Goal: Find specific page/section: Find specific page/section

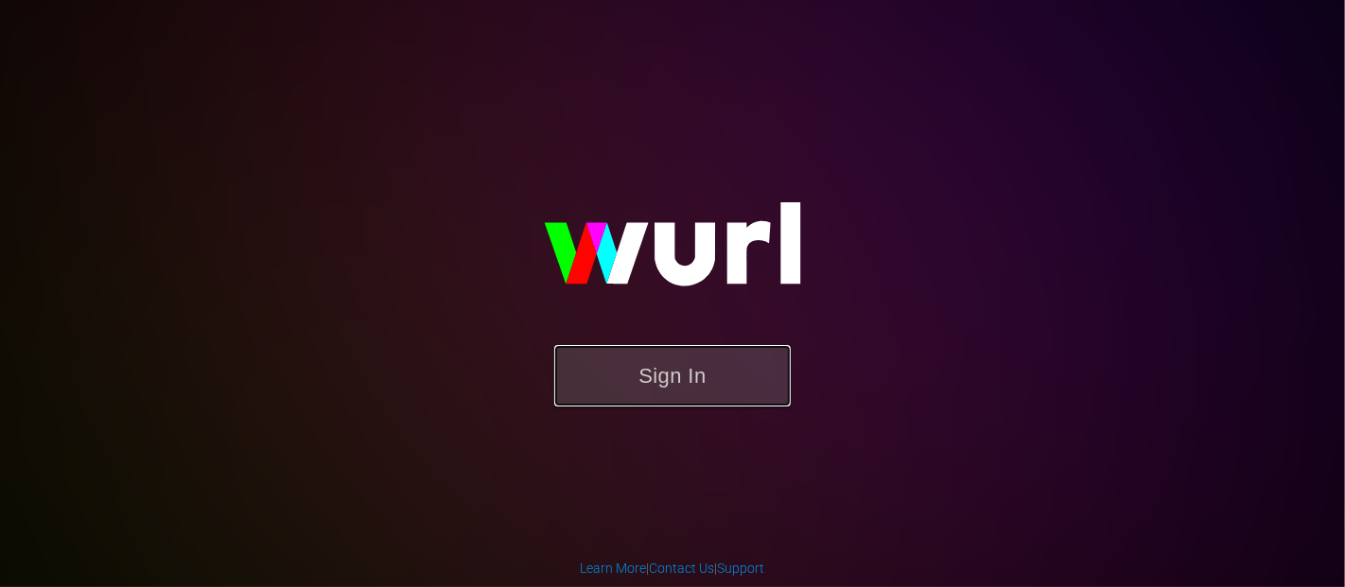
click at [659, 401] on button "Sign In" at bounding box center [672, 375] width 236 height 61
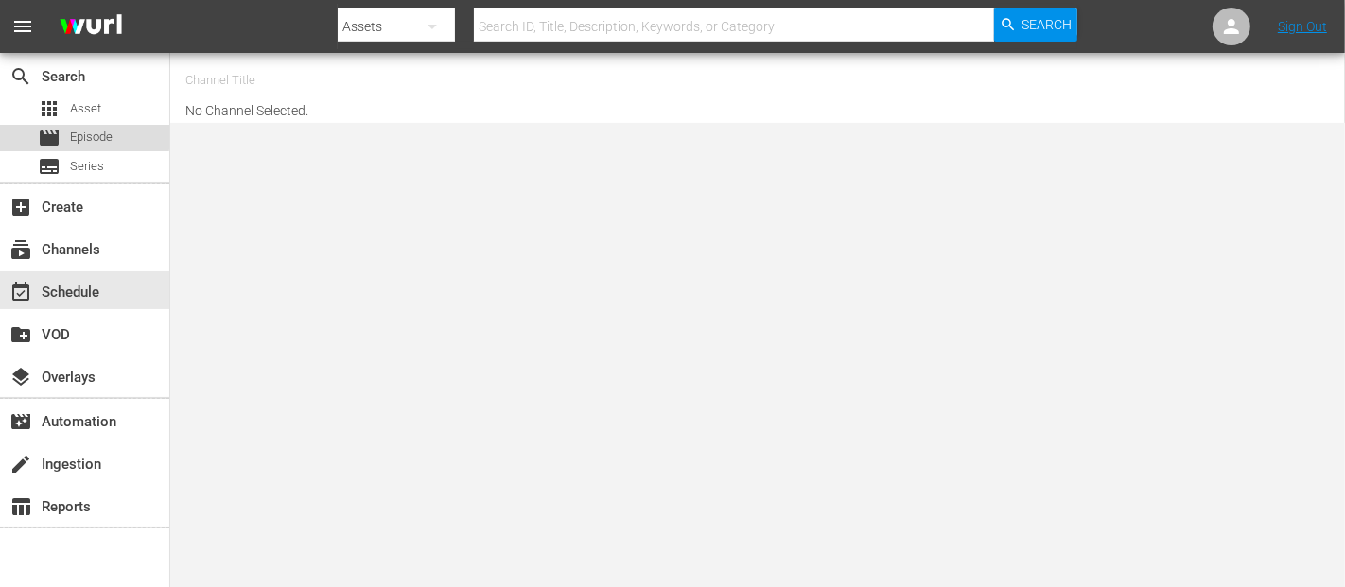
click at [83, 136] on span "Episode" at bounding box center [91, 137] width 43 height 19
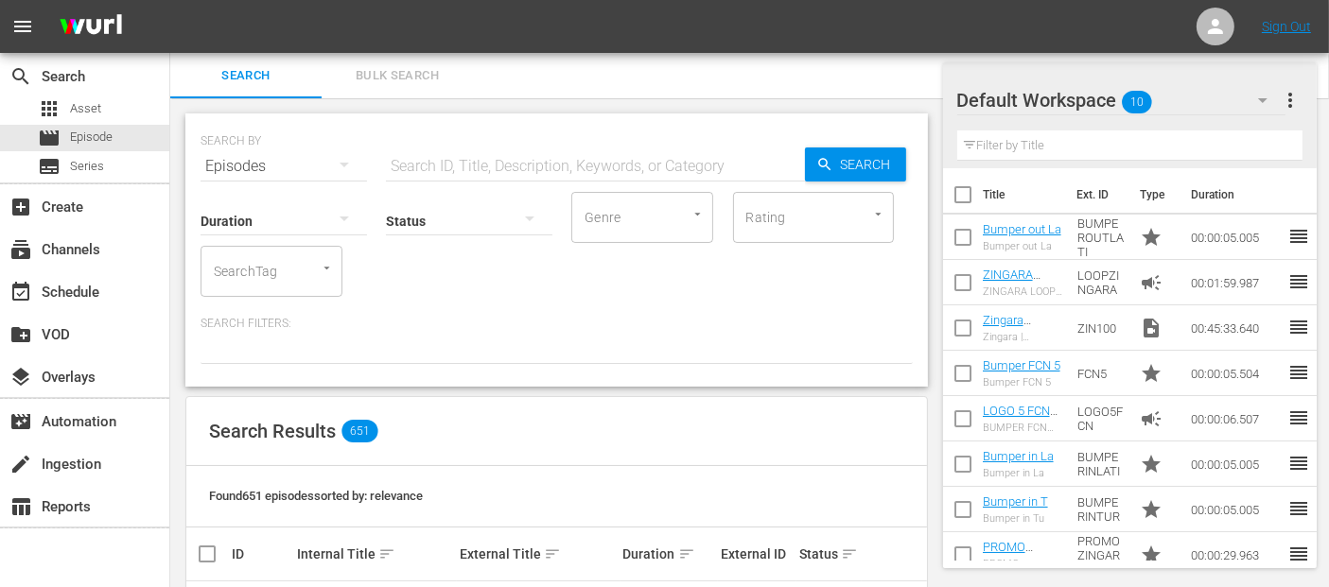
scroll to position [280, 0]
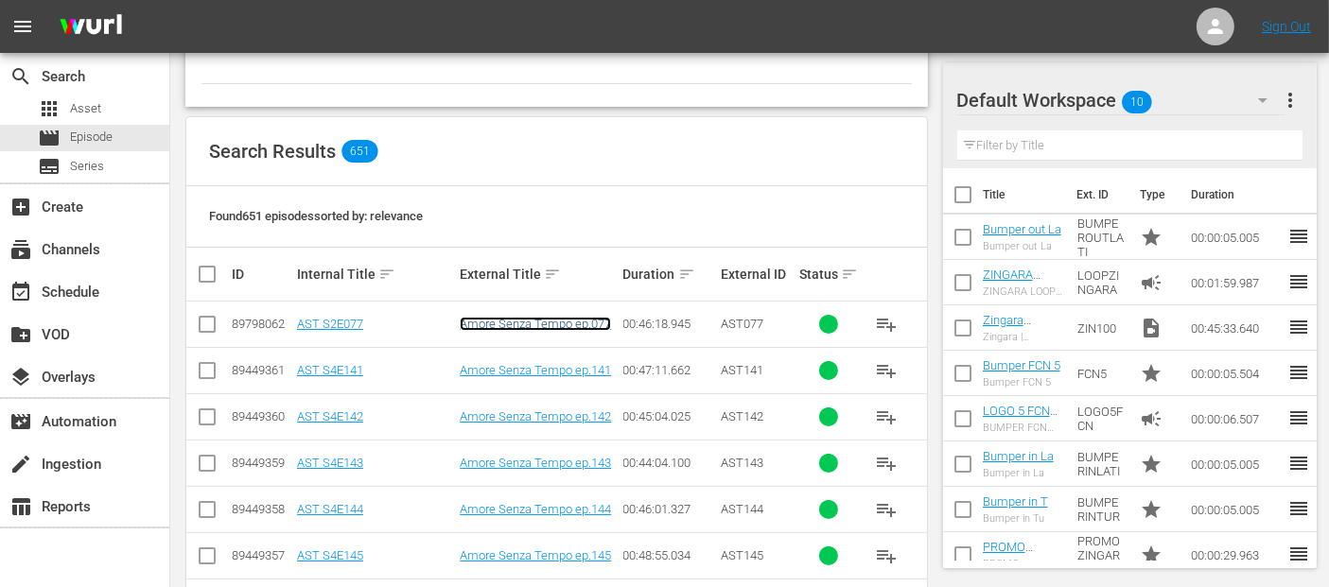
click at [578, 328] on link "Amore Senza Tempo ep.077" at bounding box center [535, 324] width 151 height 14
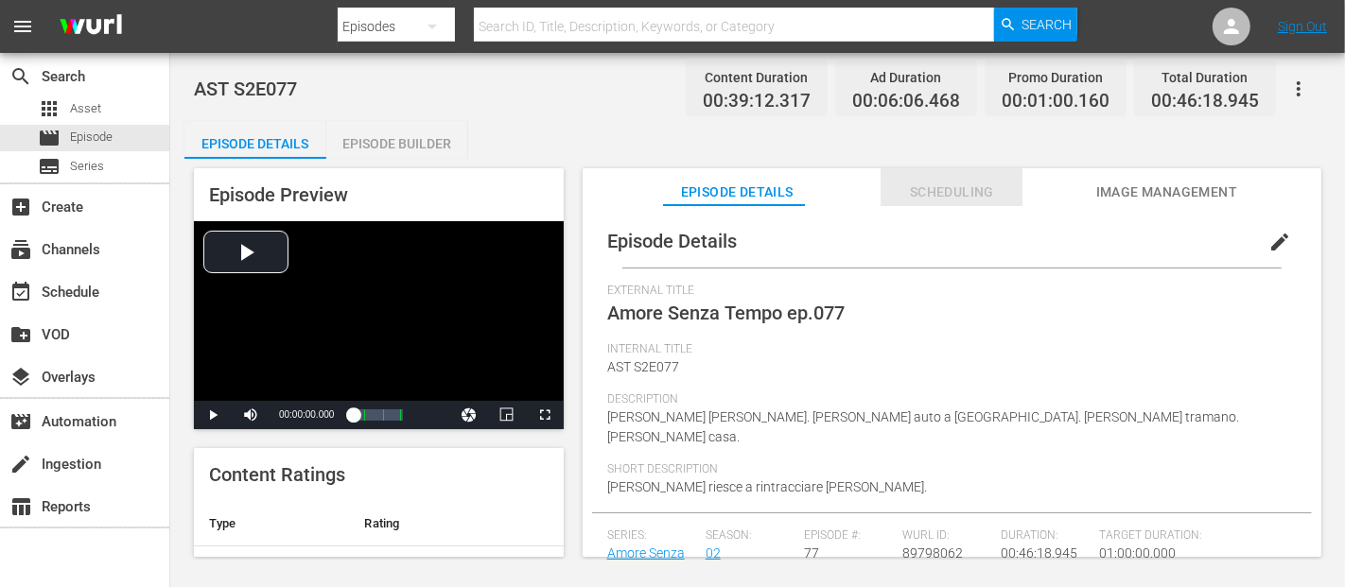
click at [998, 196] on span "Scheduling" at bounding box center [951, 193] width 142 height 24
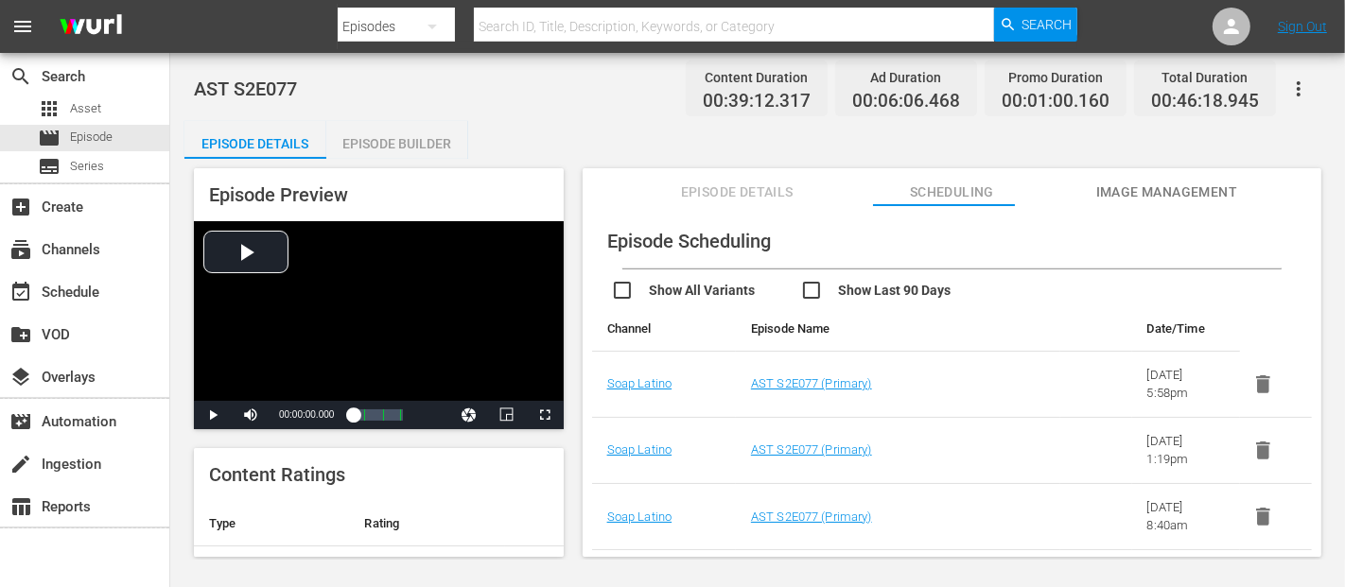
click at [758, 183] on span "Episode Details" at bounding box center [737, 193] width 142 height 24
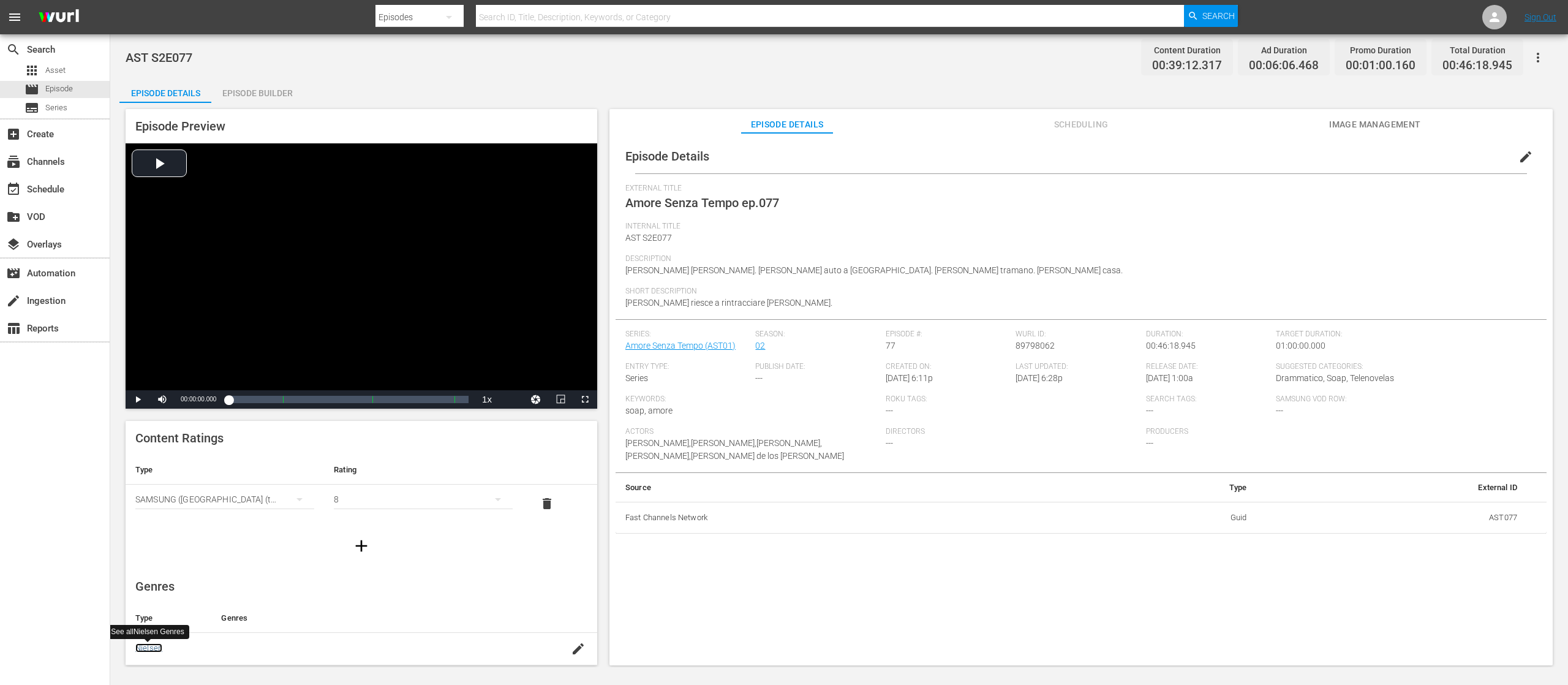
click at [144, 380] on link "Nielsen" at bounding box center [149, 648] width 27 height 9
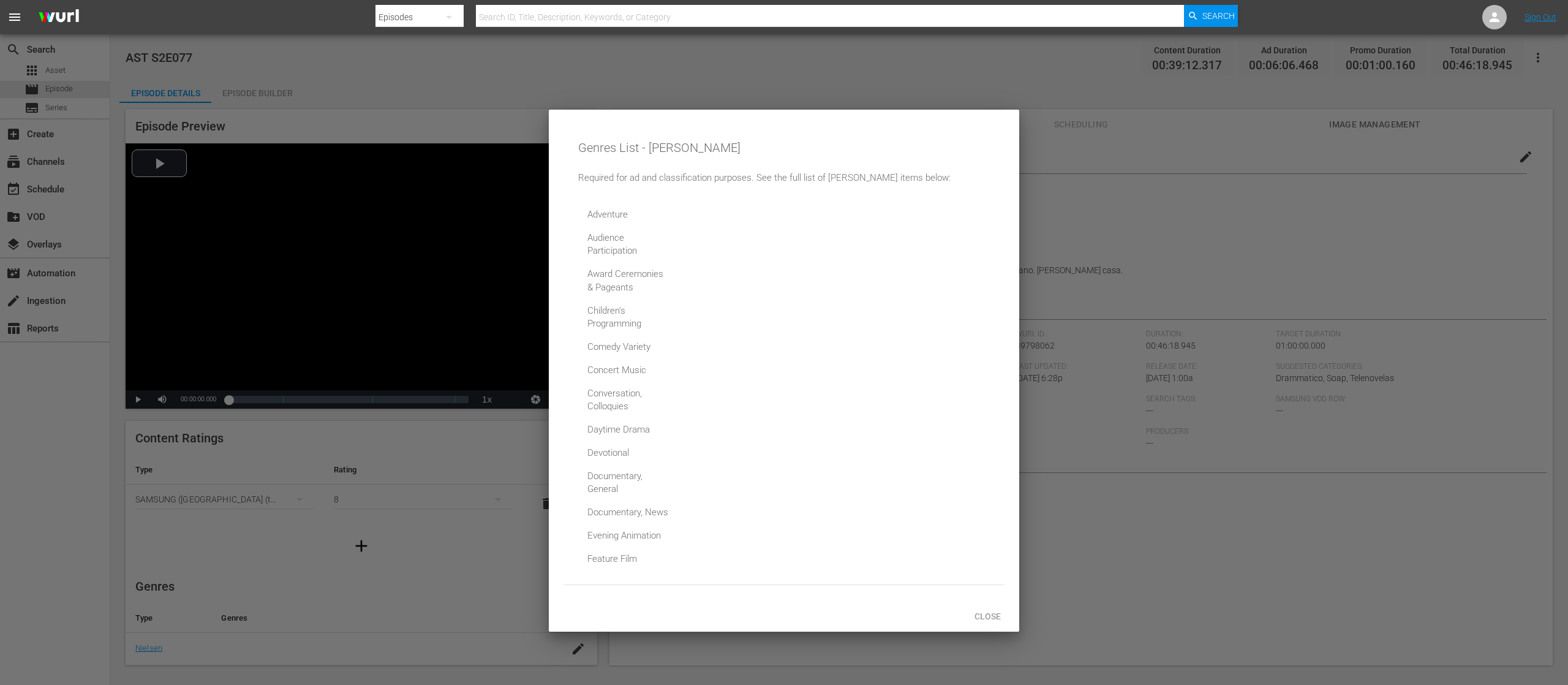
click at [870, 380] on div at bounding box center [784, 342] width 1568 height 685
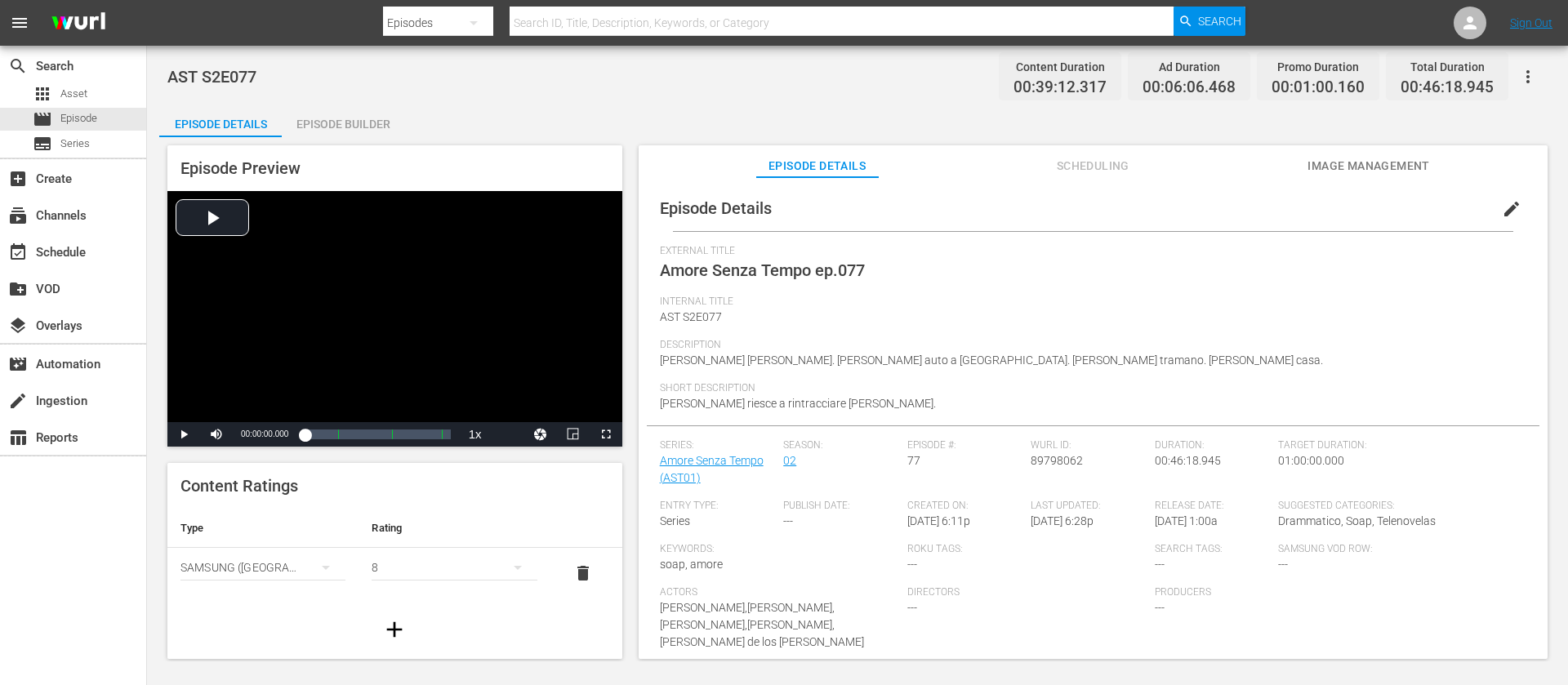
click at [1101, 166] on span "Scheduling" at bounding box center [1092, 167] width 123 height 21
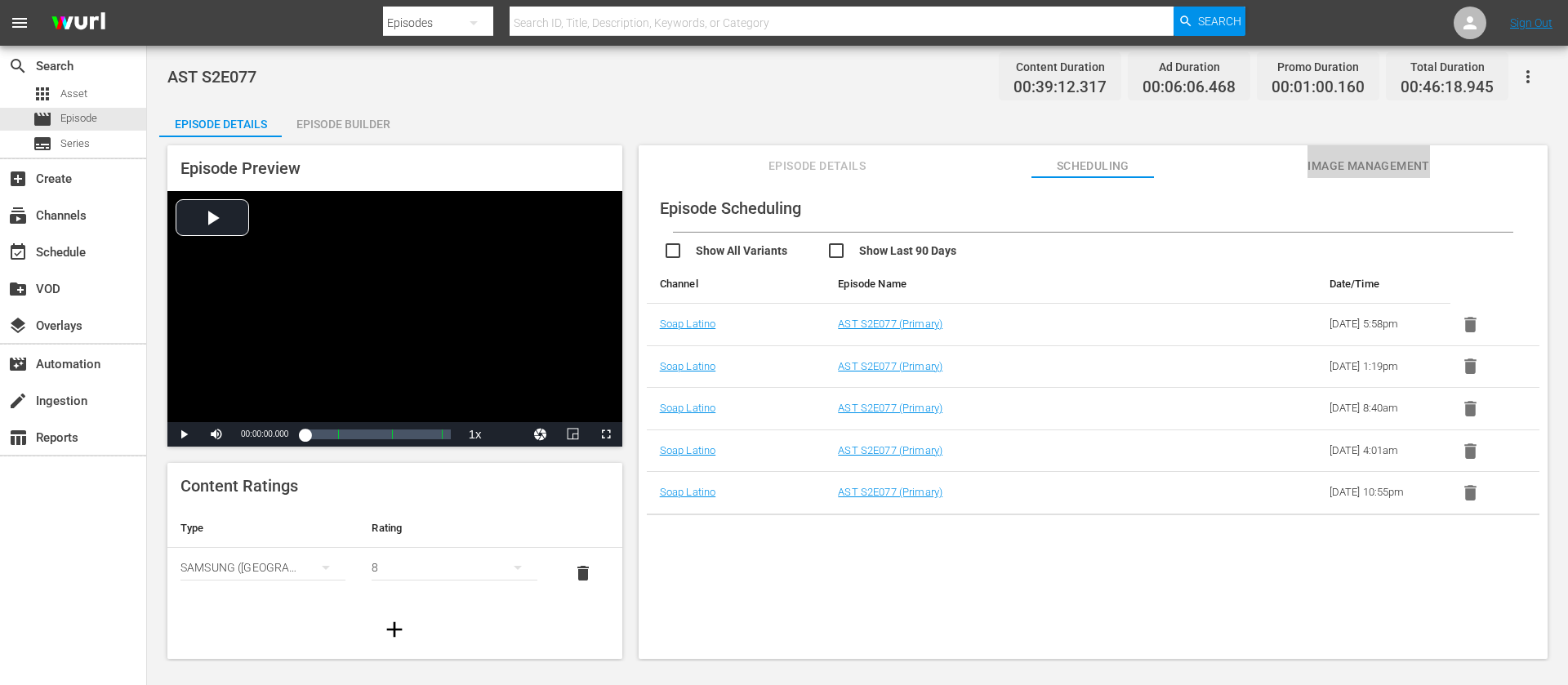
click at [1160, 161] on span "Image Management" at bounding box center [1369, 167] width 123 height 21
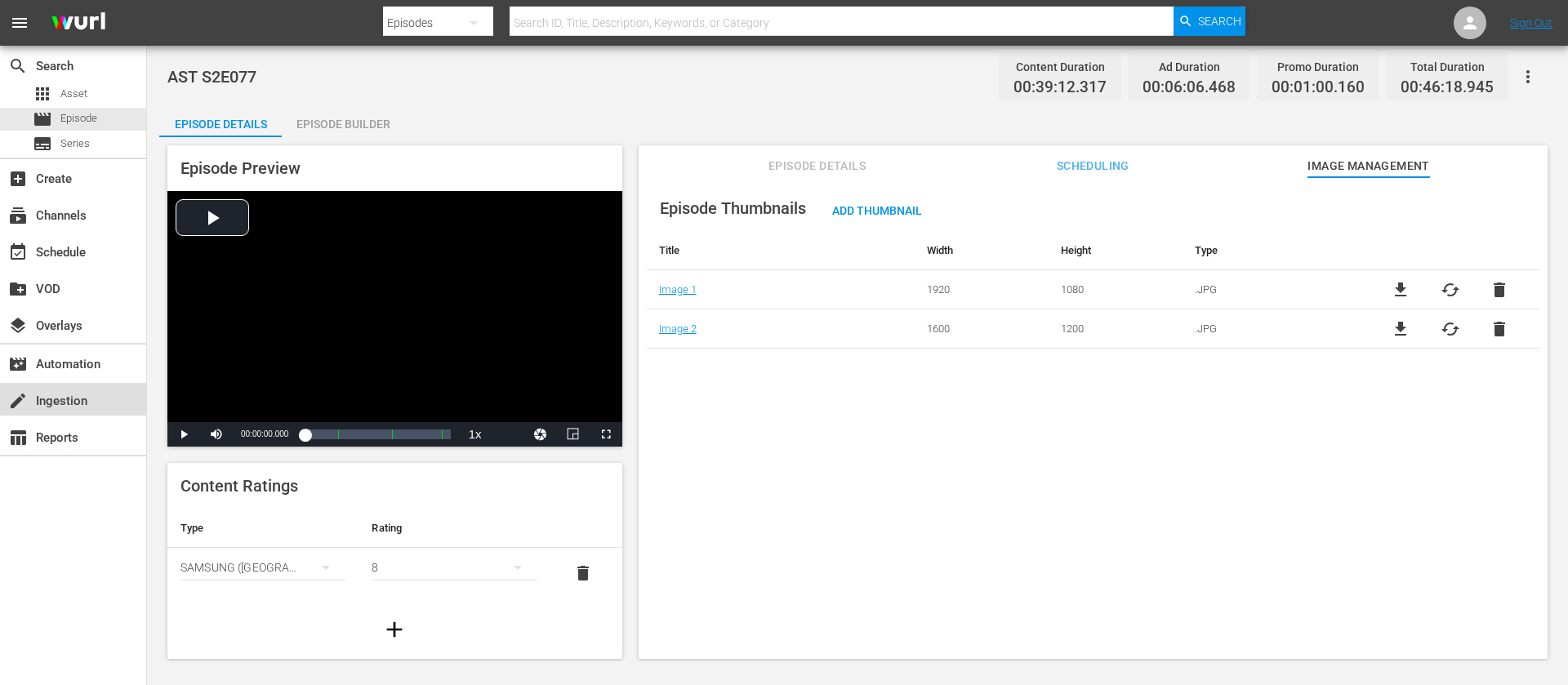
click at [86, 392] on div "create Ingestion" at bounding box center [46, 398] width 92 height 15
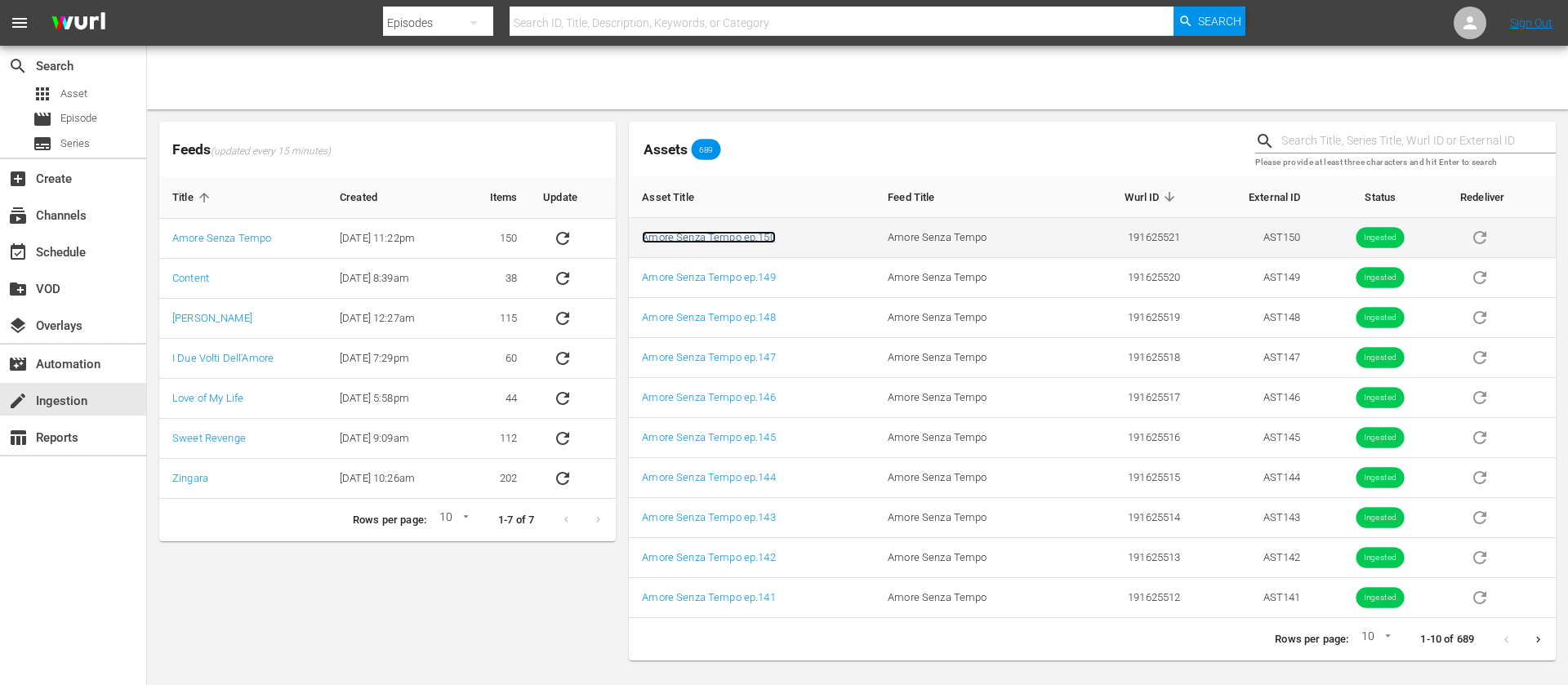
click at [752, 232] on link "Amore Senza Tempo ep.150" at bounding box center [708, 238] width 133 height 12
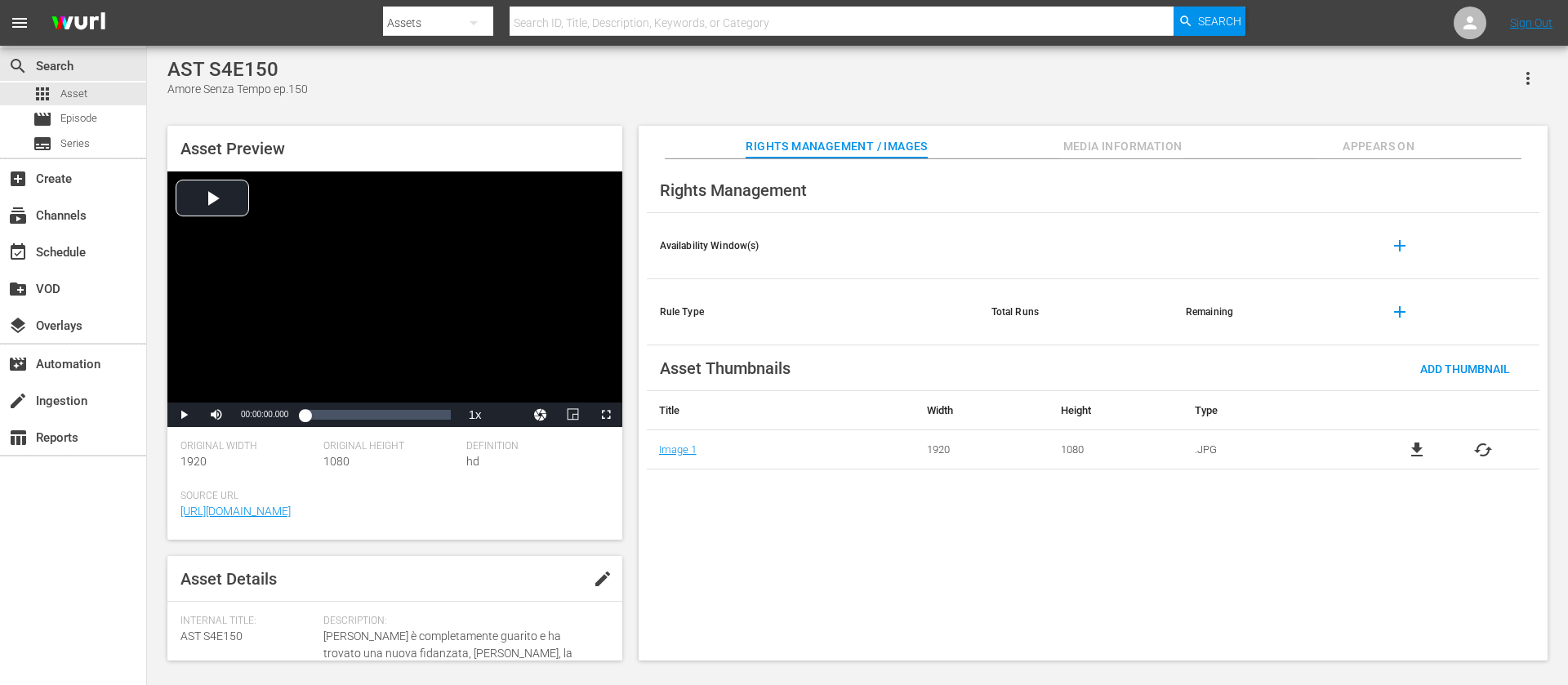
click at [1120, 143] on span "Media Information" at bounding box center [1122, 147] width 123 height 21
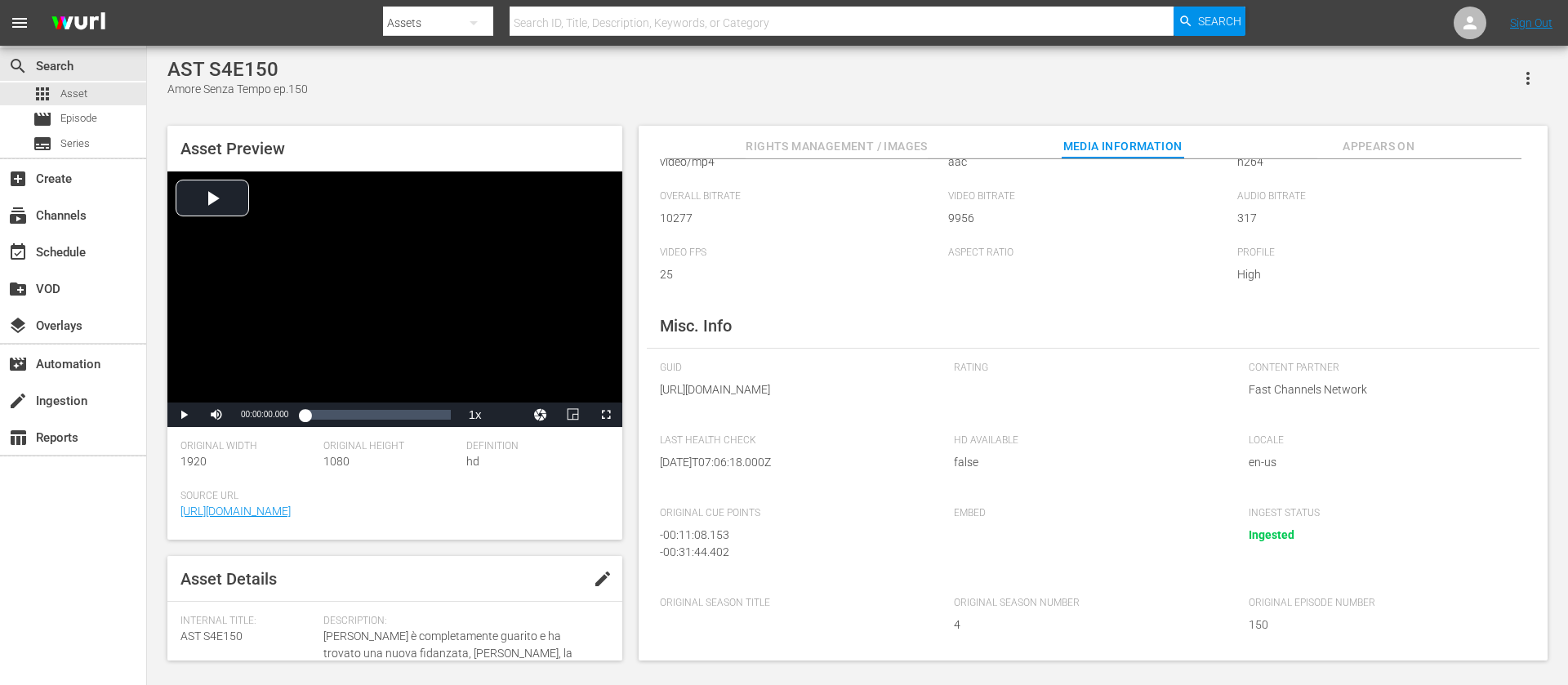
scroll to position [127, 0]
click at [1369, 143] on span "Appears On" at bounding box center [1378, 147] width 123 height 21
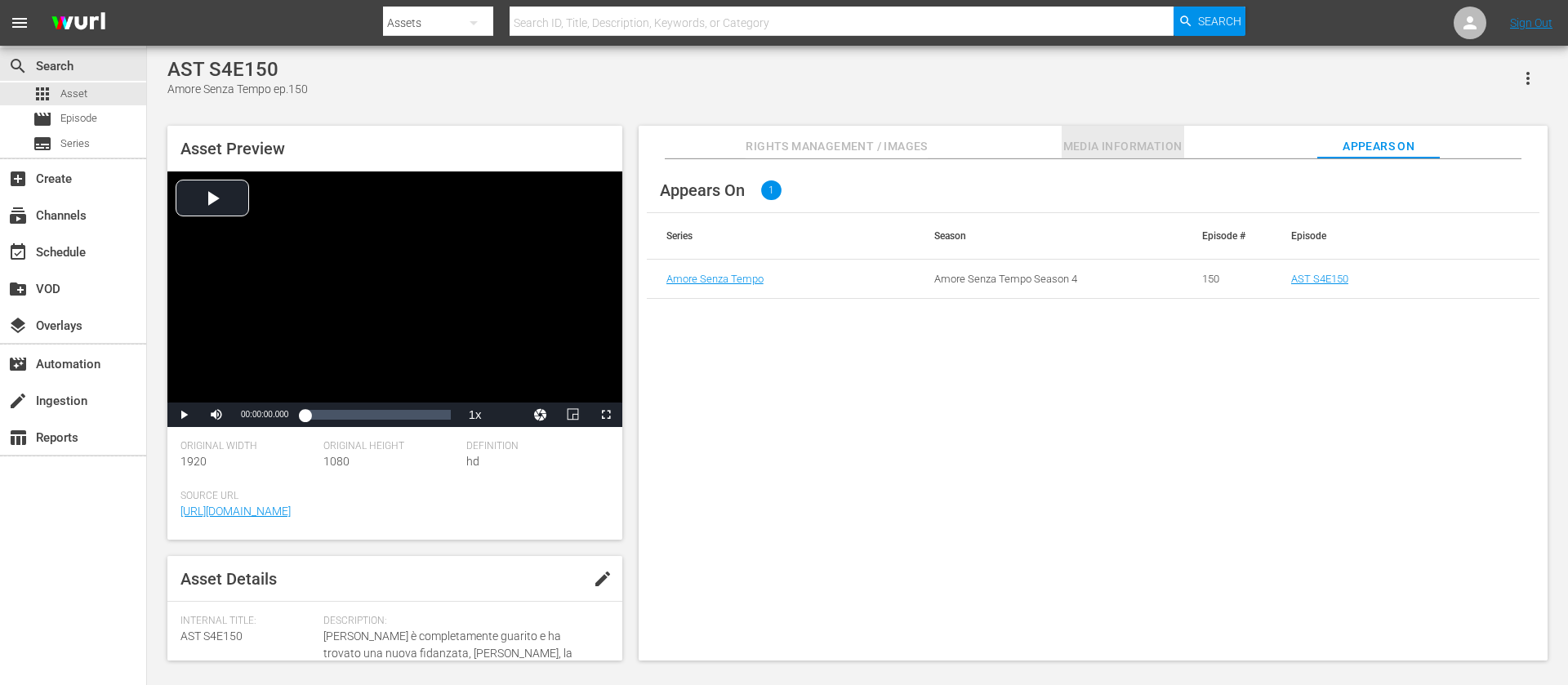
click at [1128, 140] on span "Media Information" at bounding box center [1122, 147] width 123 height 21
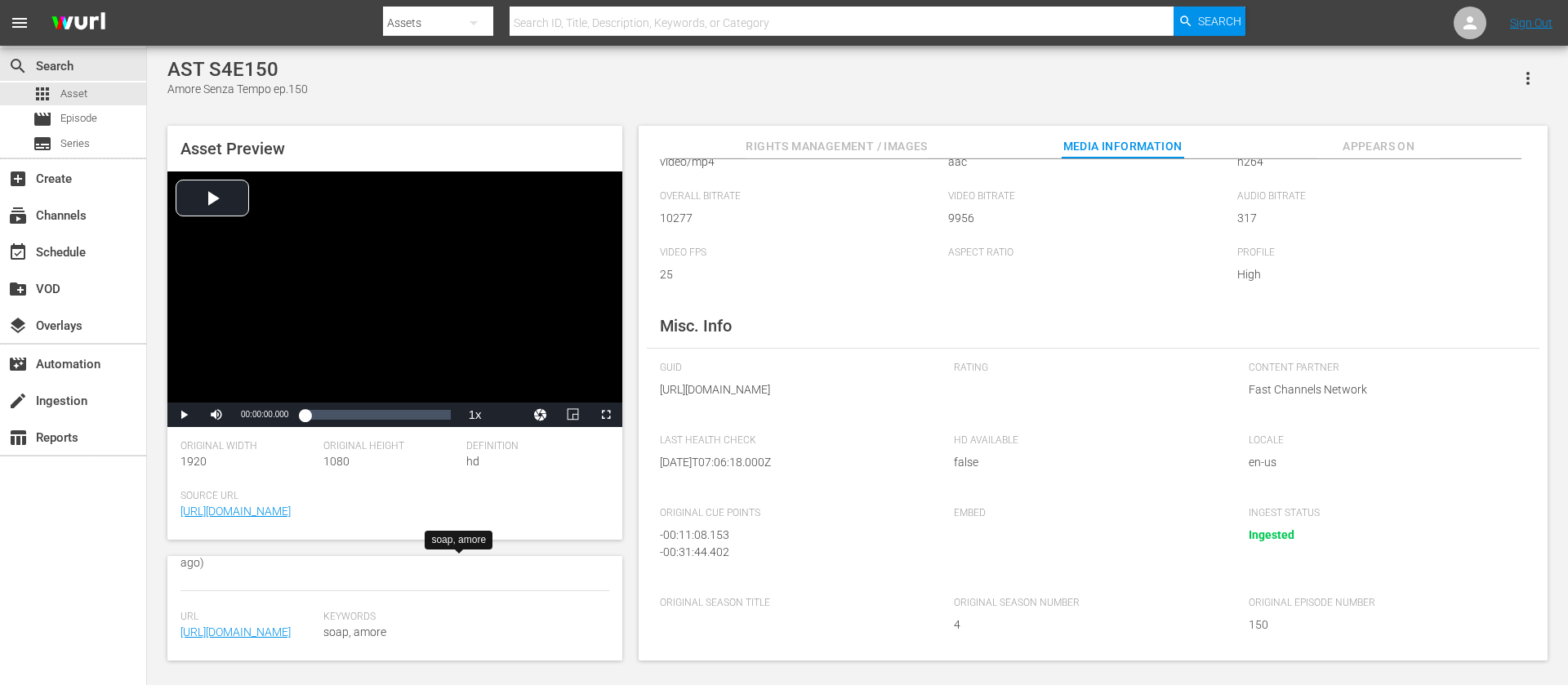
scroll to position [0, 0]
